Goal: Information Seeking & Learning: Learn about a topic

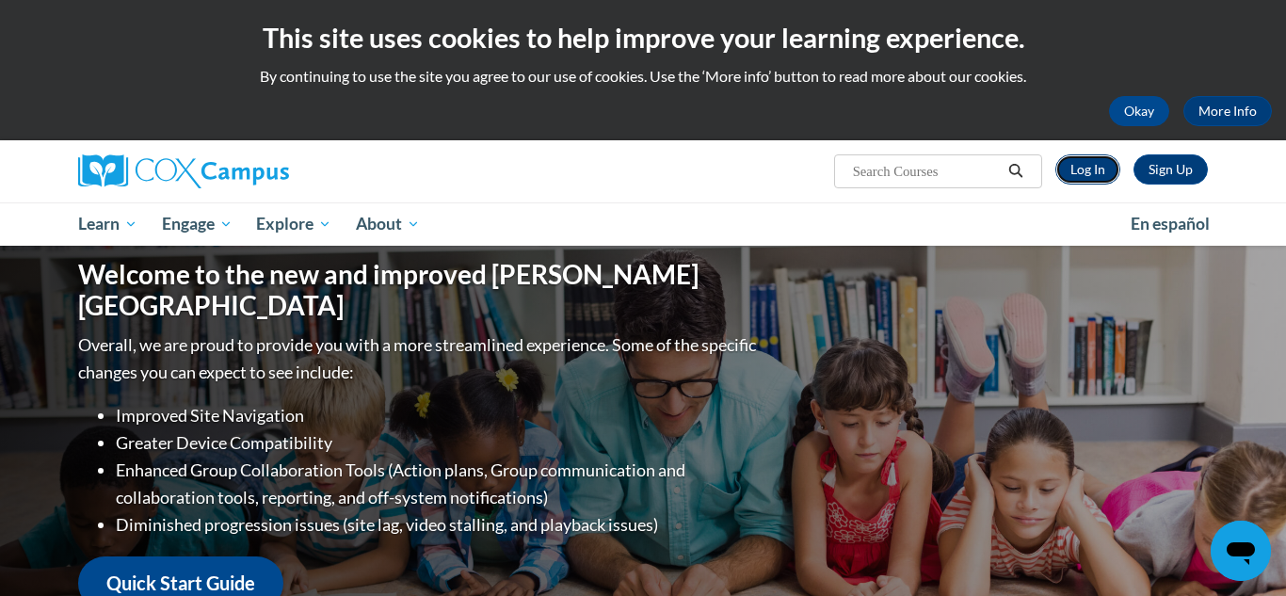
click at [1085, 169] on link "Log In" at bounding box center [1087, 169] width 65 height 30
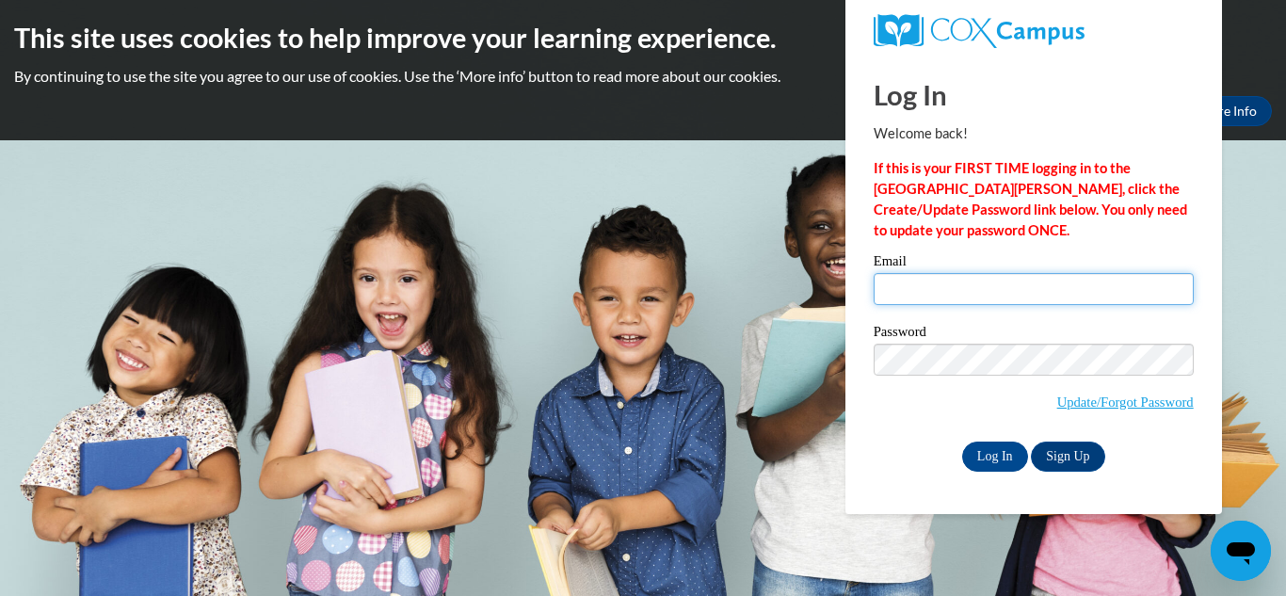
click at [1014, 289] on input "Email" at bounding box center [1033, 289] width 320 height 32
type input "lilmisette@yahoo.com"
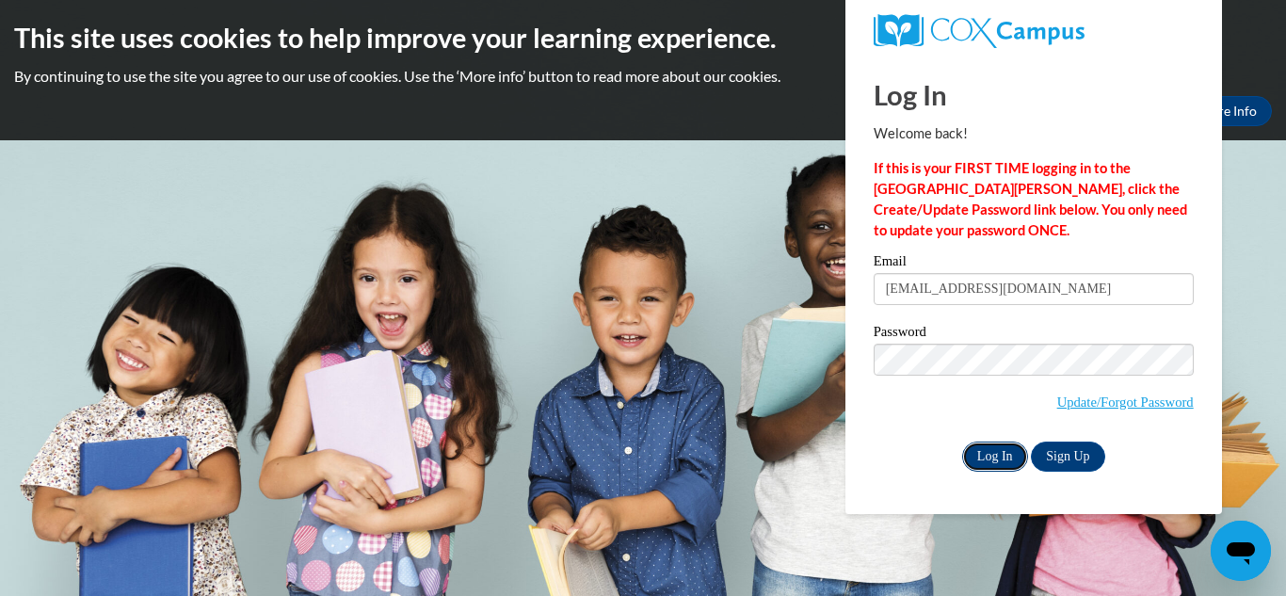
click at [996, 456] on input "Log In" at bounding box center [995, 456] width 66 height 30
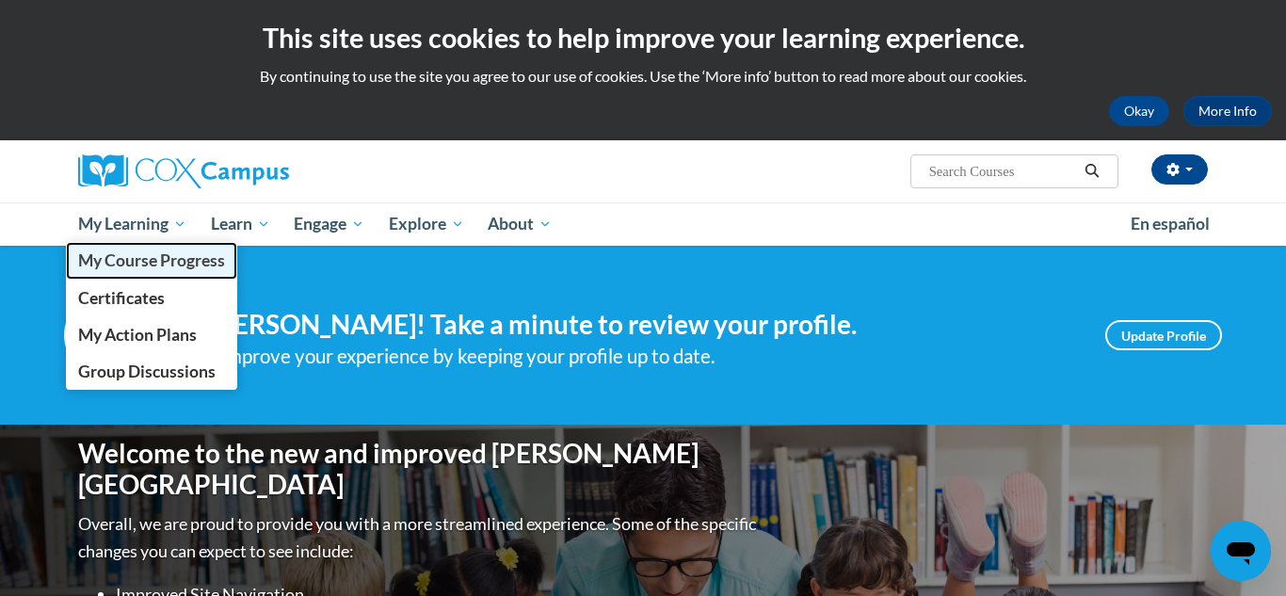
click at [129, 260] on span "My Course Progress" at bounding box center [151, 260] width 147 height 20
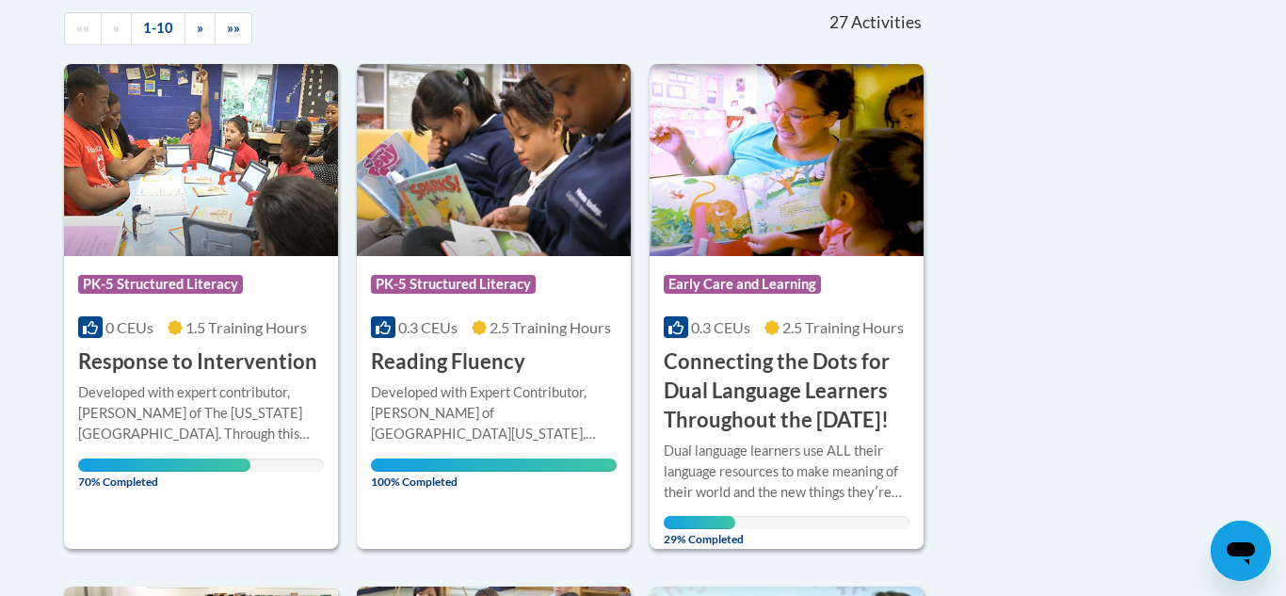
scroll to position [432, 0]
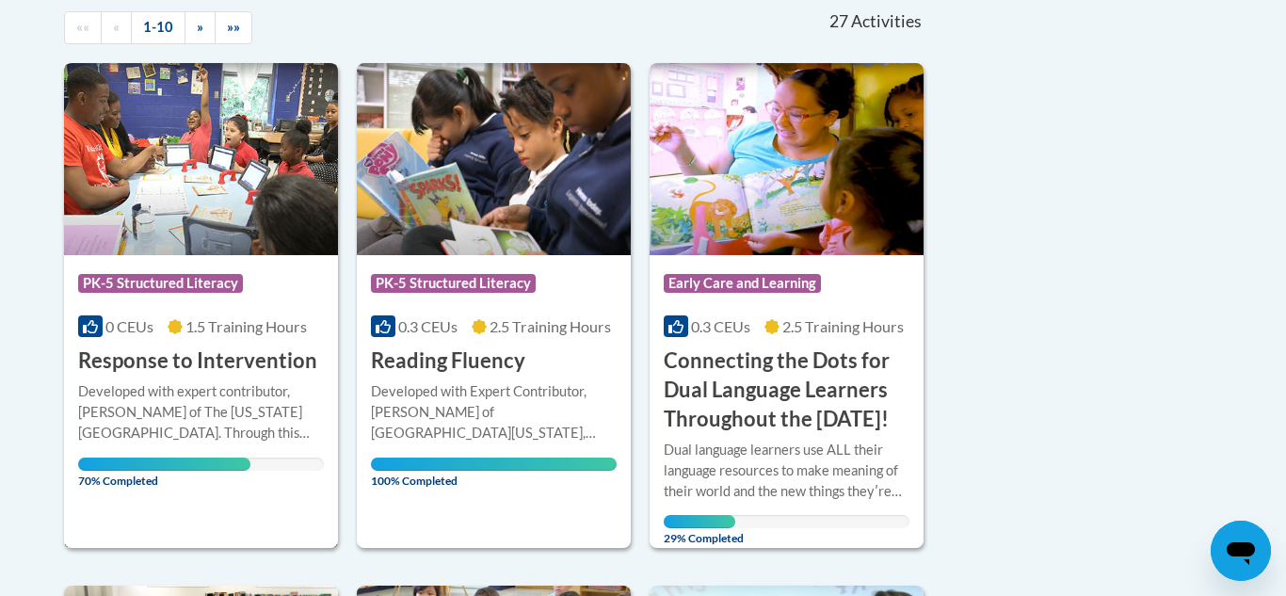
click at [173, 264] on div "Course Category: PK-5 Structured Literacy" at bounding box center [201, 285] width 246 height 42
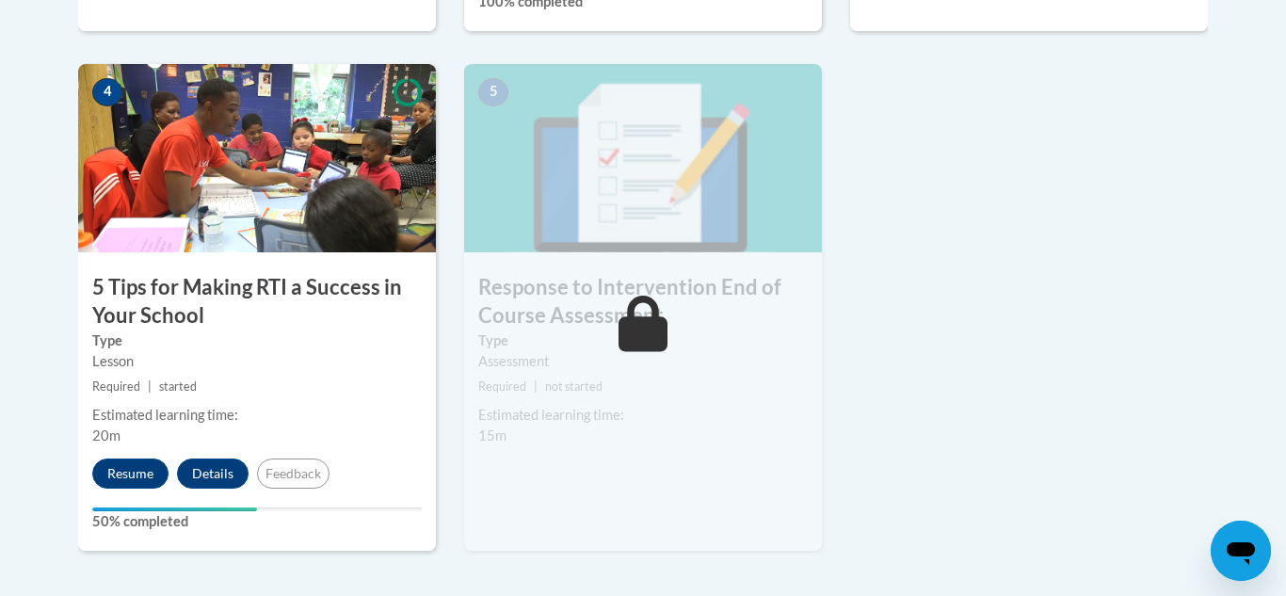
scroll to position [1090, 0]
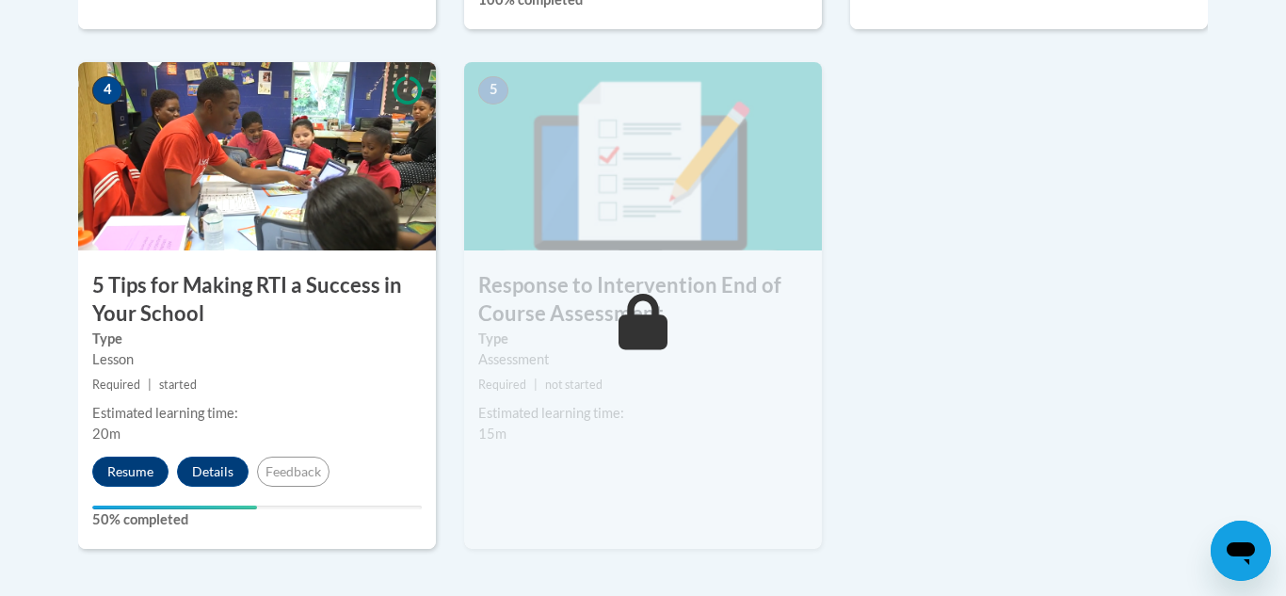
click at [176, 253] on div "4 5 Tips for Making RTI a Success in Your School Type Lesson Required | started…" at bounding box center [257, 305] width 358 height 487
click at [128, 477] on button "Resume" at bounding box center [130, 471] width 76 height 30
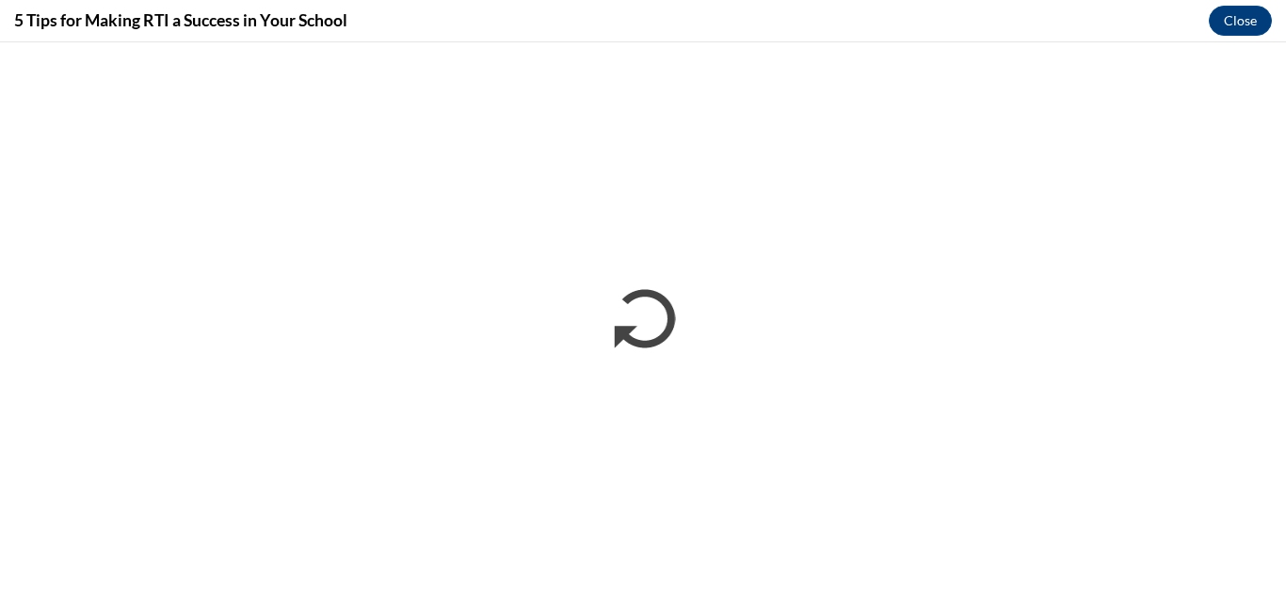
scroll to position [0, 0]
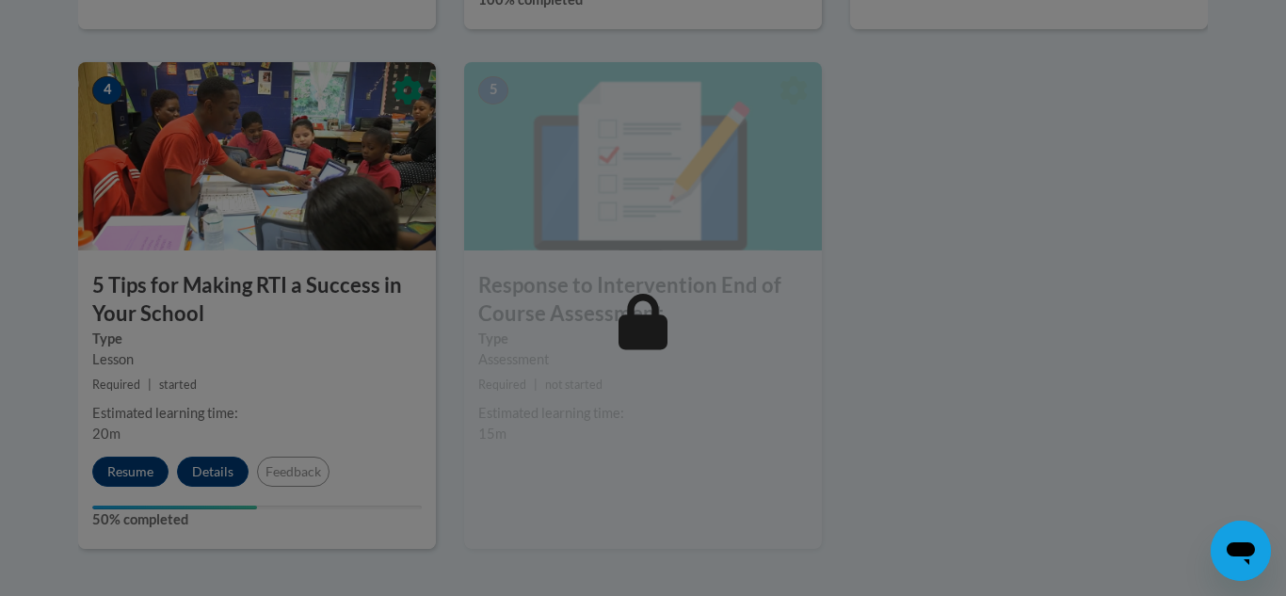
click at [638, 338] on div at bounding box center [643, 298] width 1286 height 596
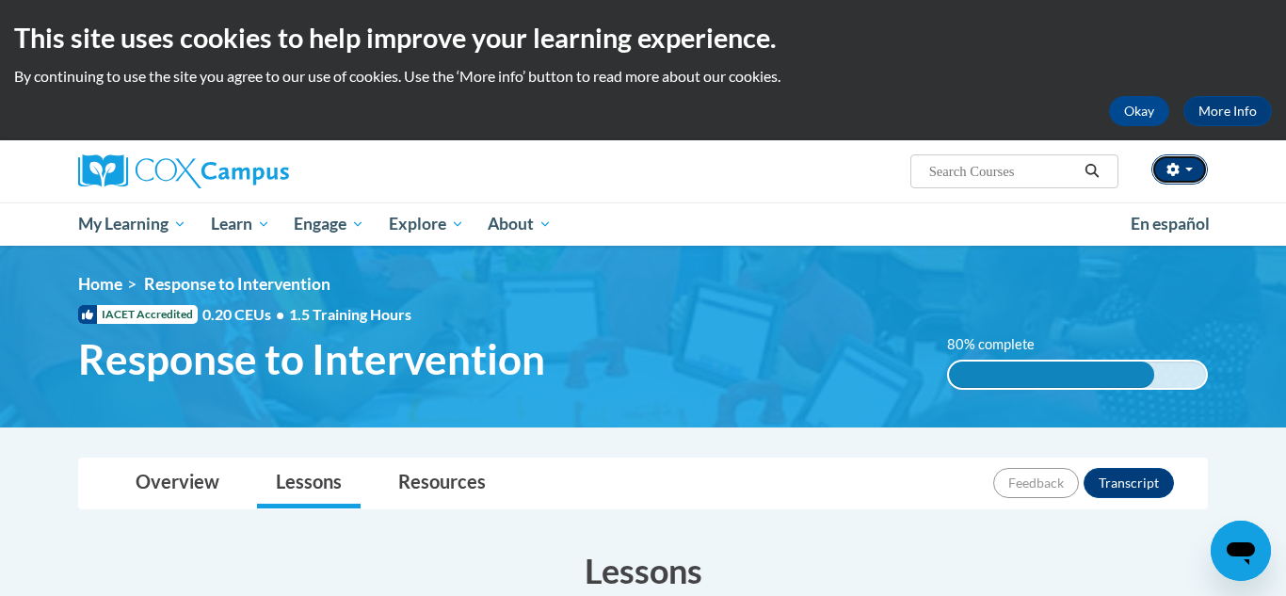
click at [1184, 176] on button "button" at bounding box center [1179, 169] width 56 height 30
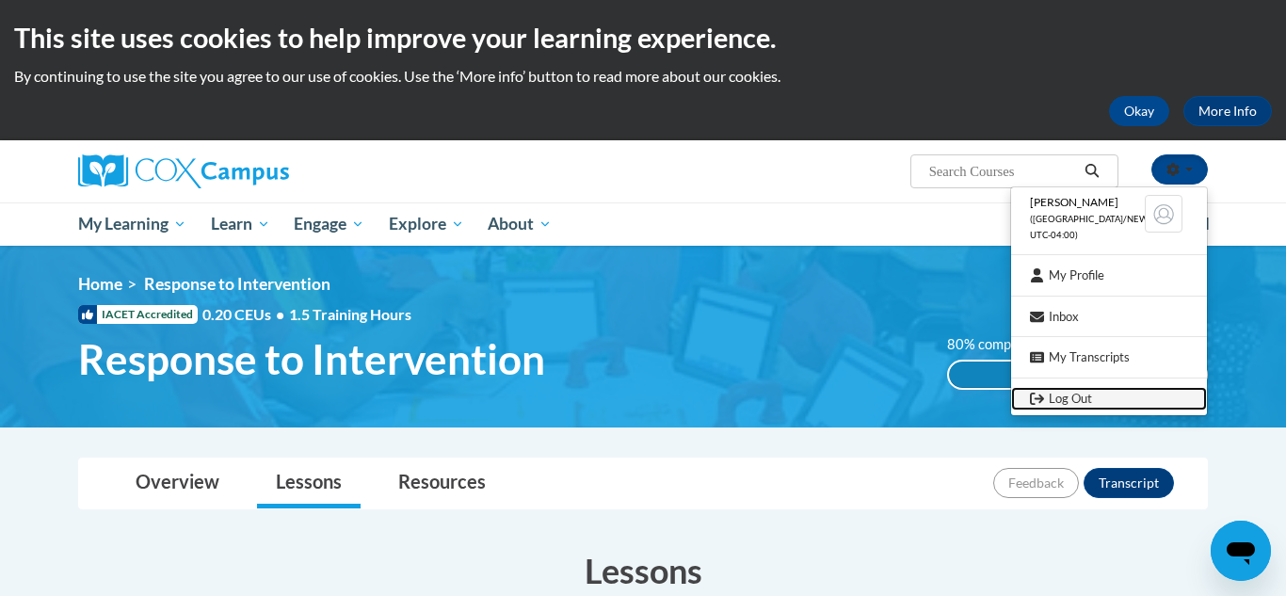
click at [1048, 396] on link "Log Out" at bounding box center [1109, 399] width 196 height 24
